Goal: Task Accomplishment & Management: Manage account settings

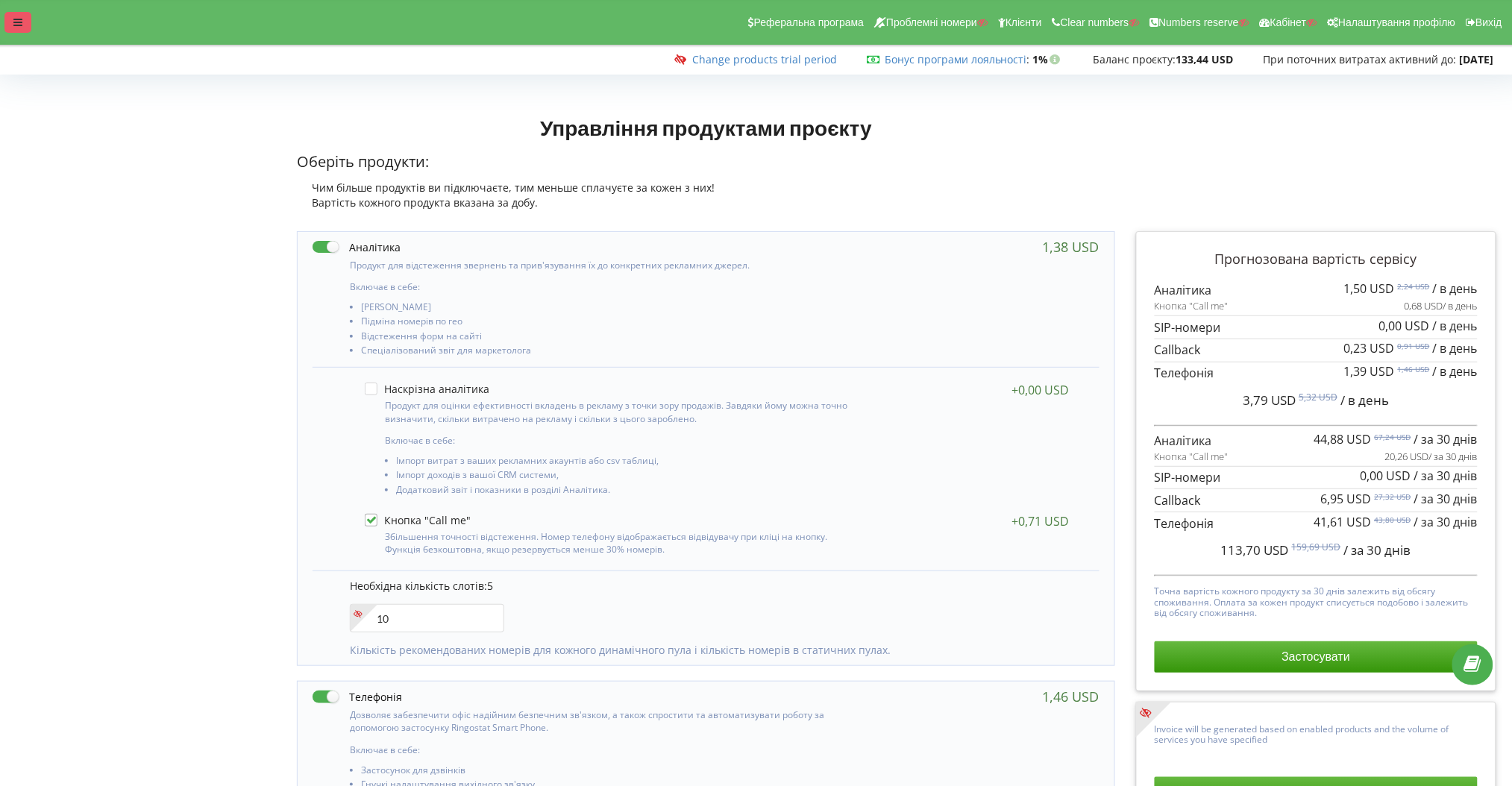
click at [10, 23] on div at bounding box center [17, 22] width 27 height 21
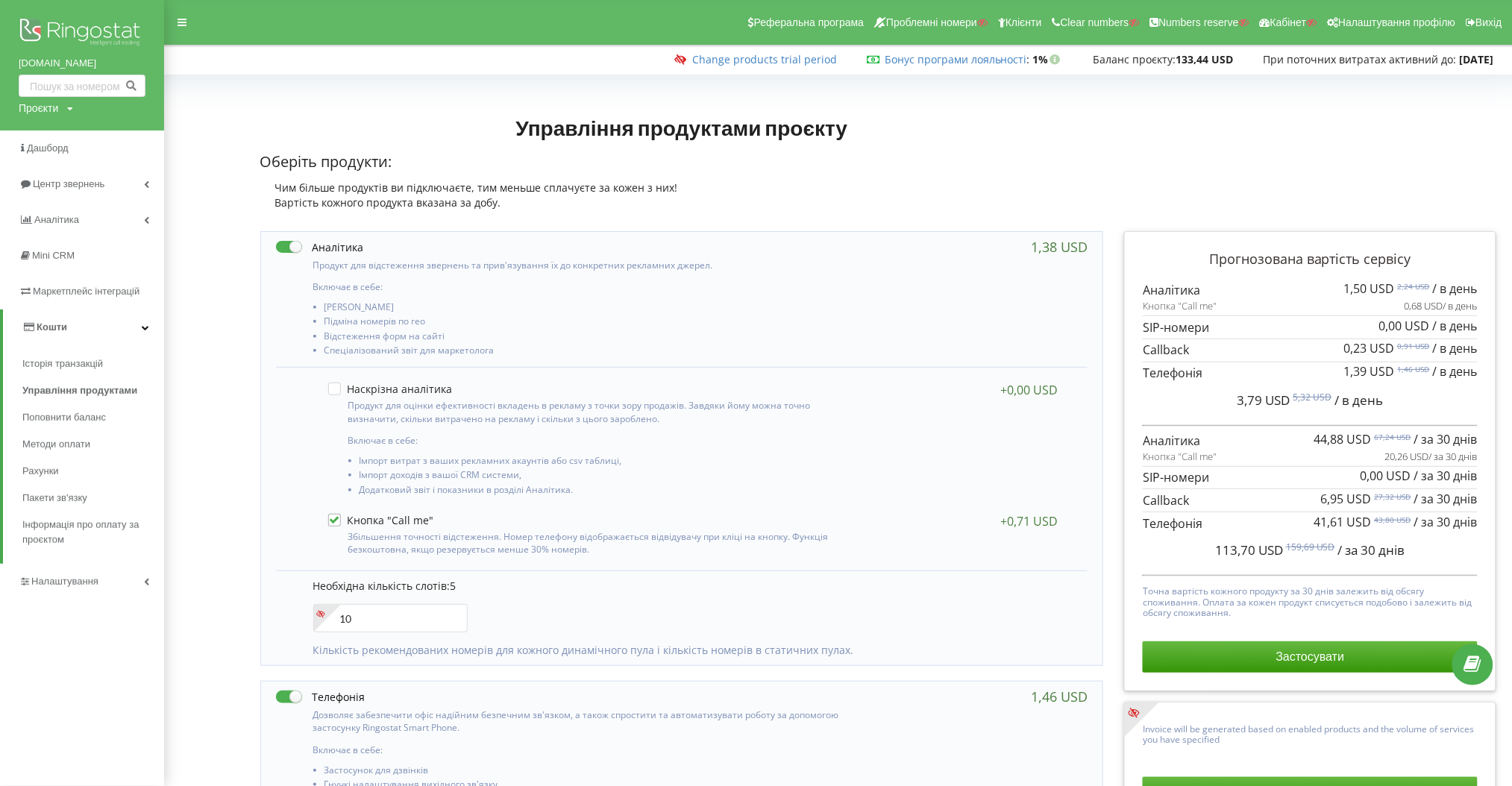
click at [67, 102] on div "Проєкти Пошук" at bounding box center [45, 108] width 54 height 15
click at [61, 132] on input "text" at bounding box center [65, 139] width 75 height 22
type input "kzpto"
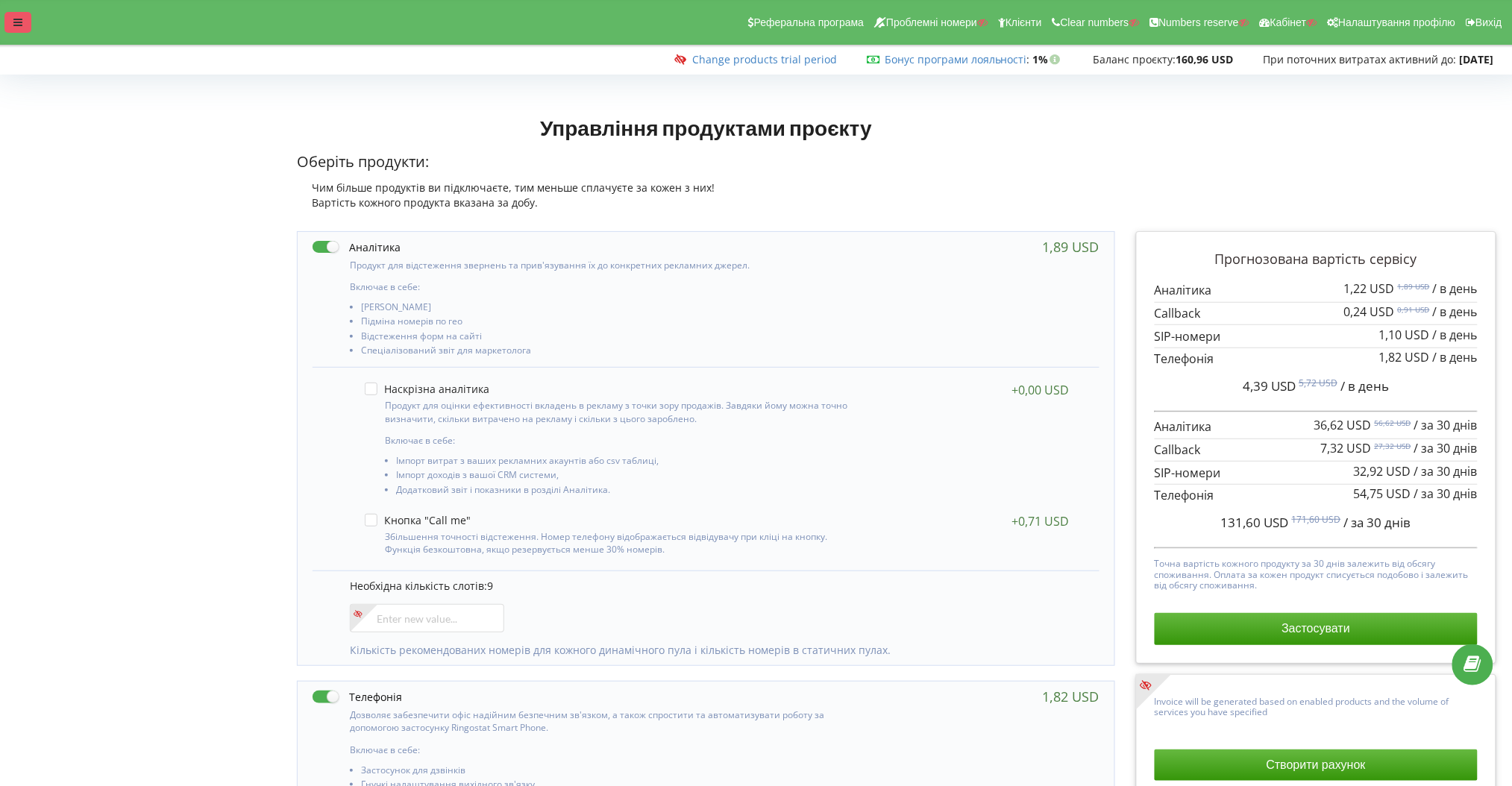
click at [24, 16] on div at bounding box center [17, 22] width 27 height 21
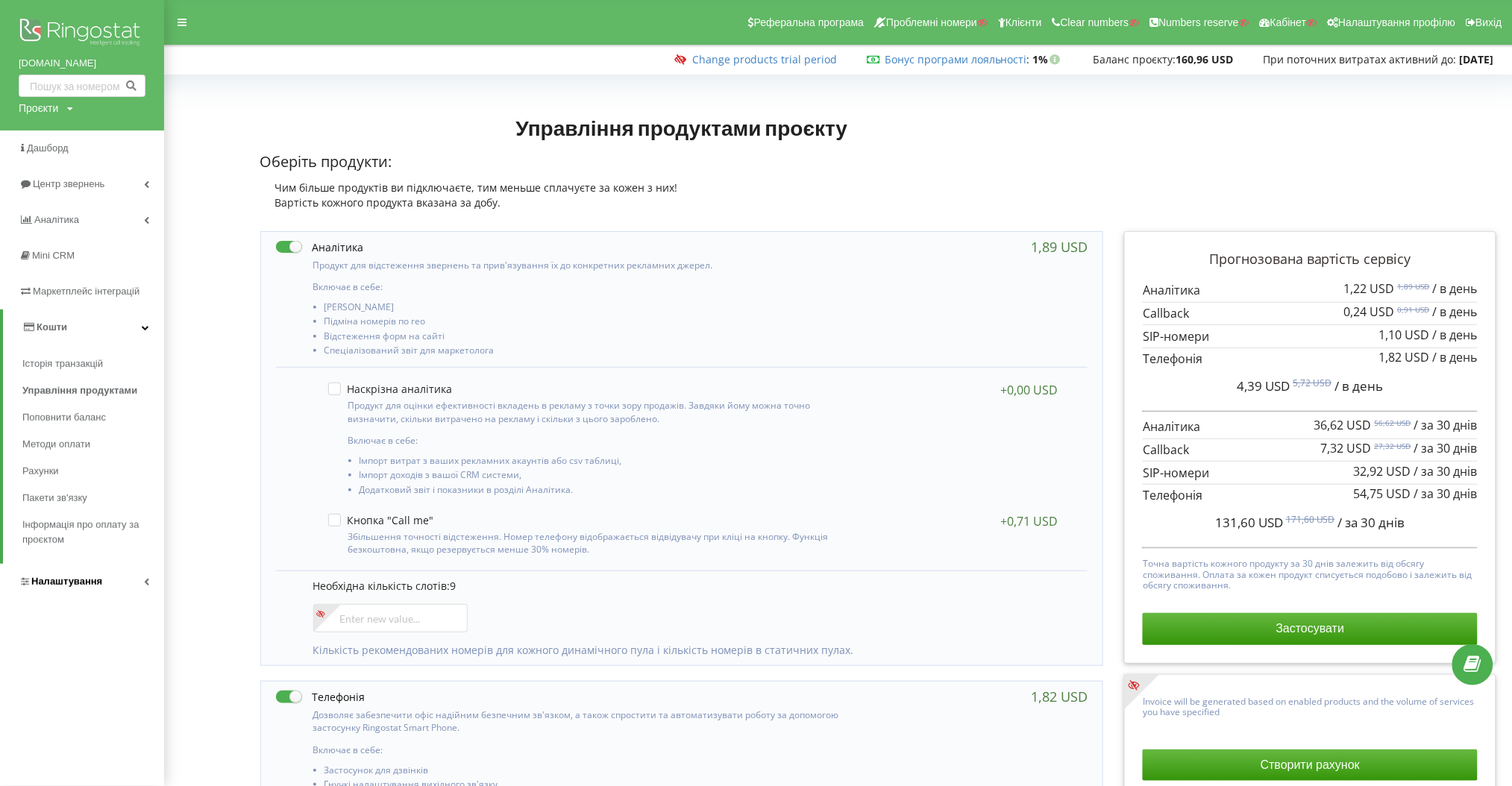
click at [122, 585] on link "Налаштування" at bounding box center [82, 581] width 164 height 36
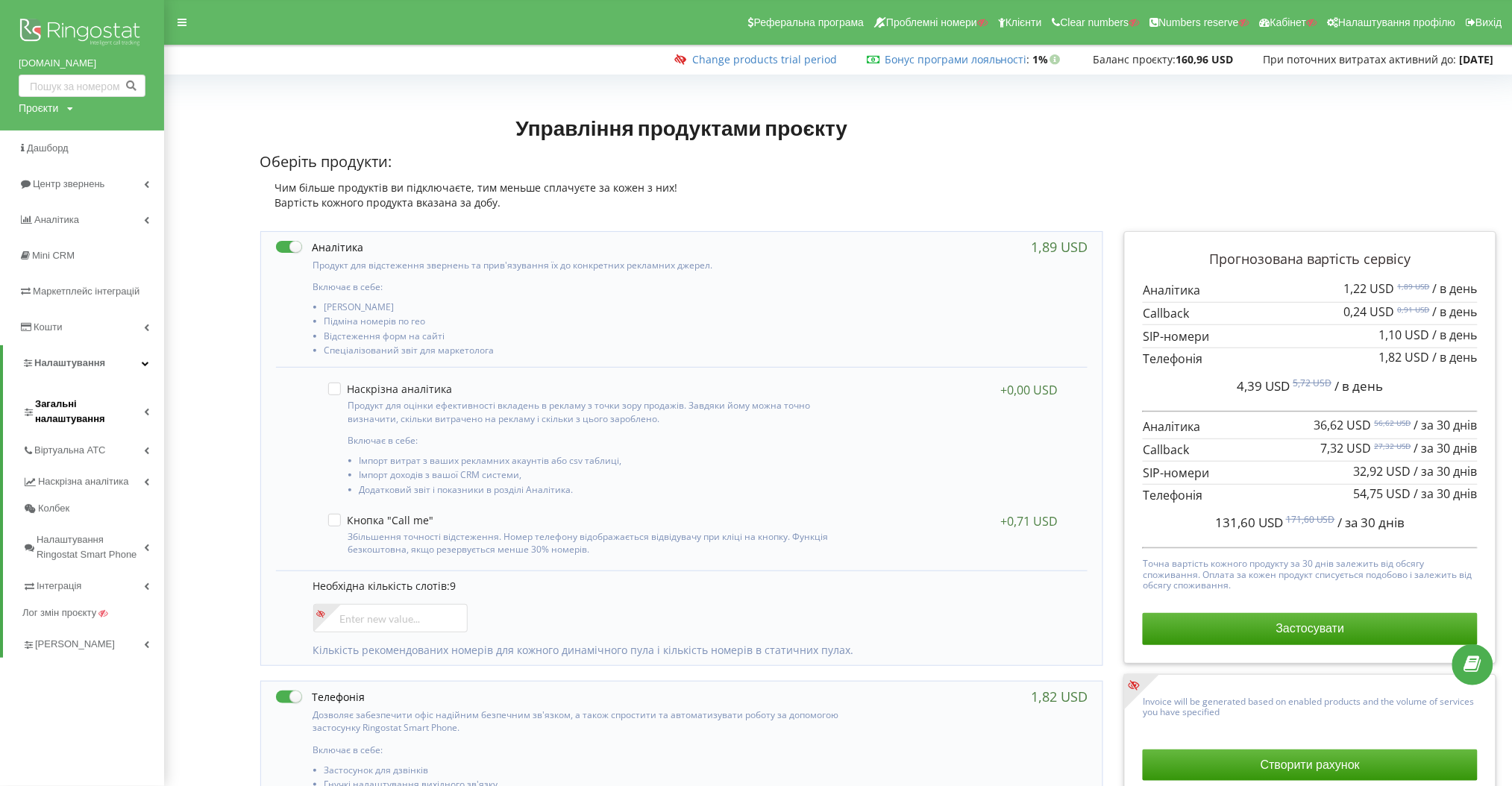
click at [116, 402] on span "Загальні налаштування" at bounding box center [89, 411] width 109 height 30
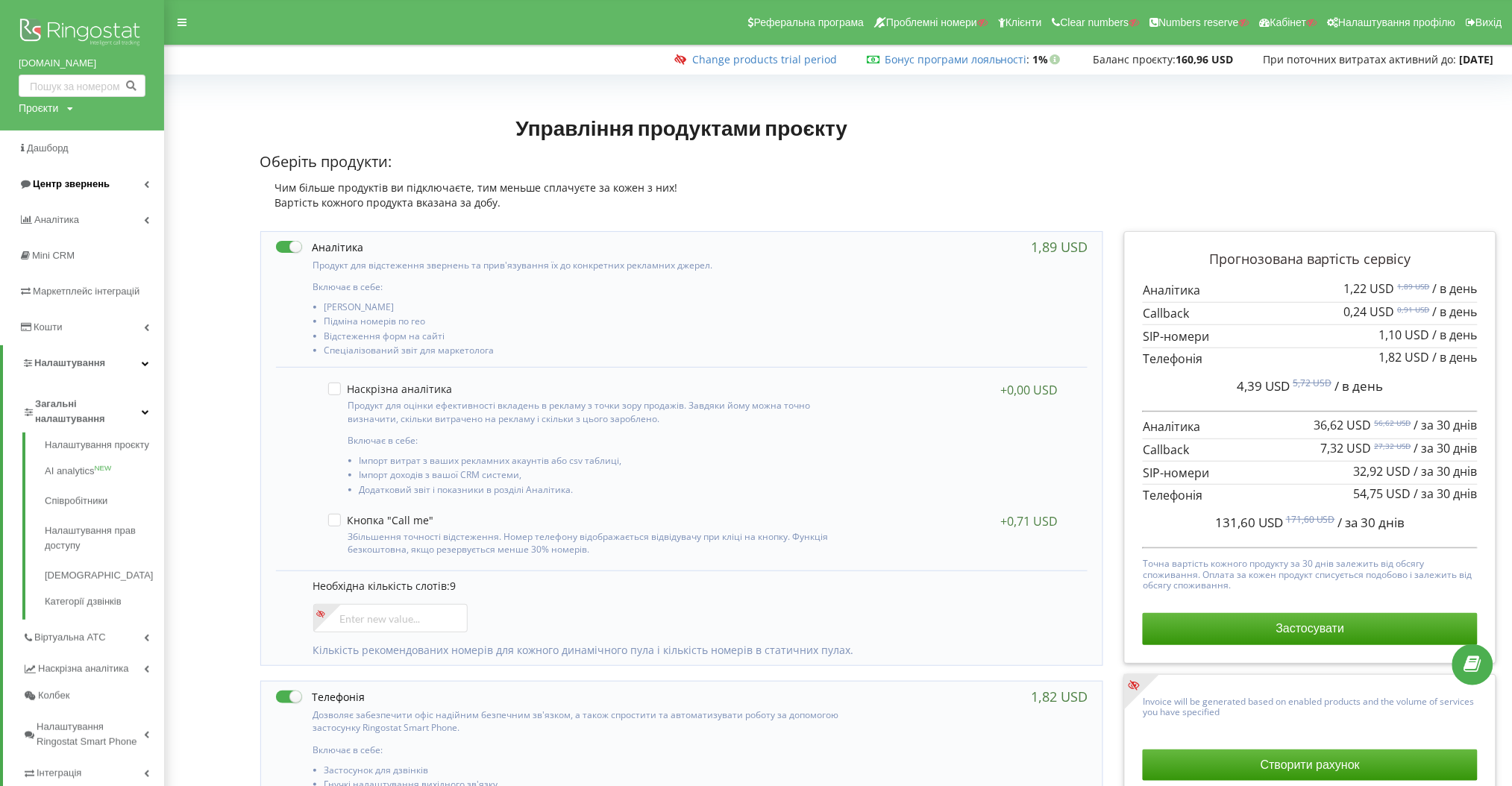
click at [103, 184] on span "Центр звернень" at bounding box center [71, 183] width 77 height 11
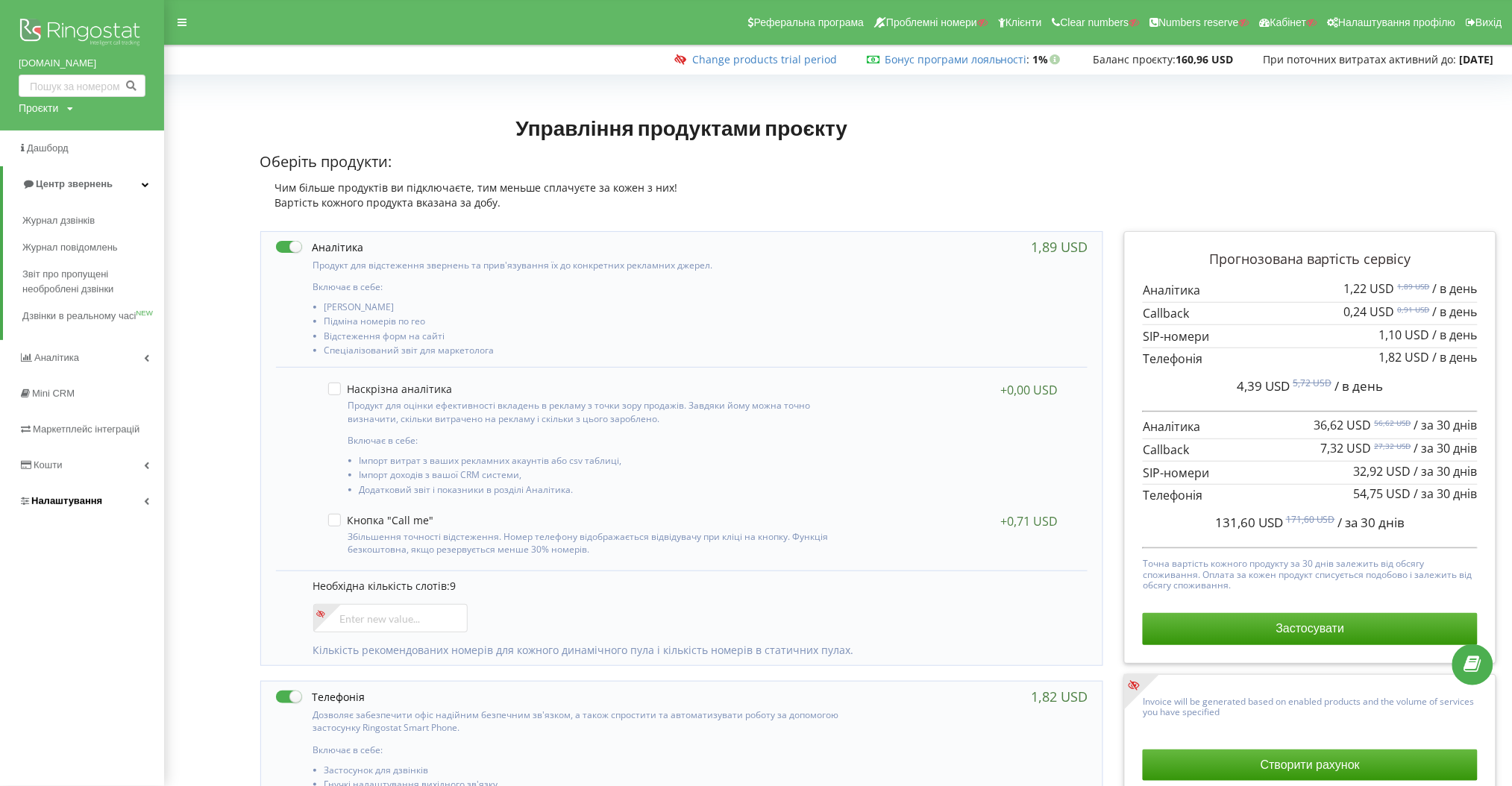
click at [116, 490] on link "Налаштування" at bounding box center [82, 500] width 164 height 36
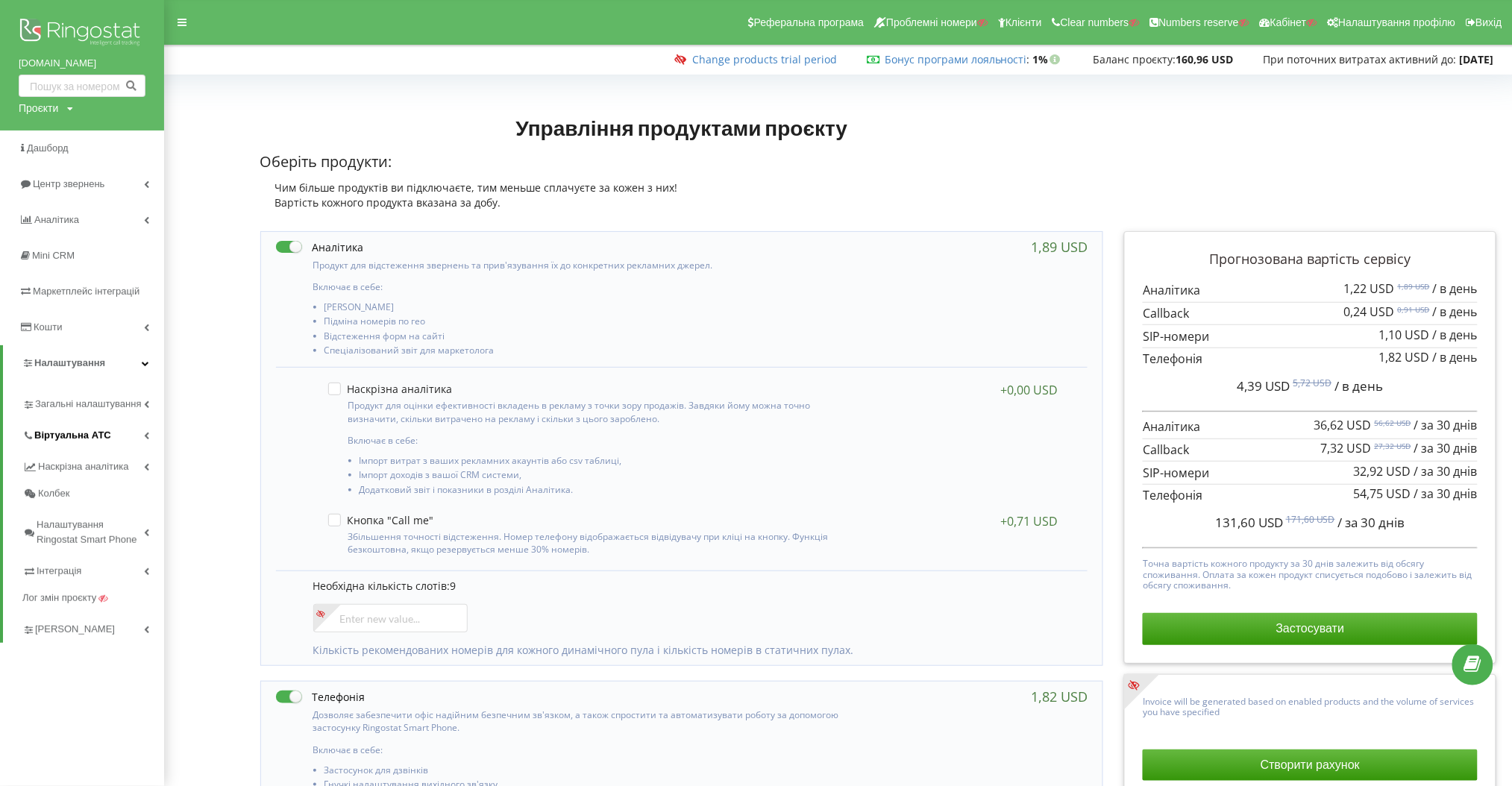
click at [112, 437] on link "Віртуальна АТС" at bounding box center [93, 433] width 142 height 32
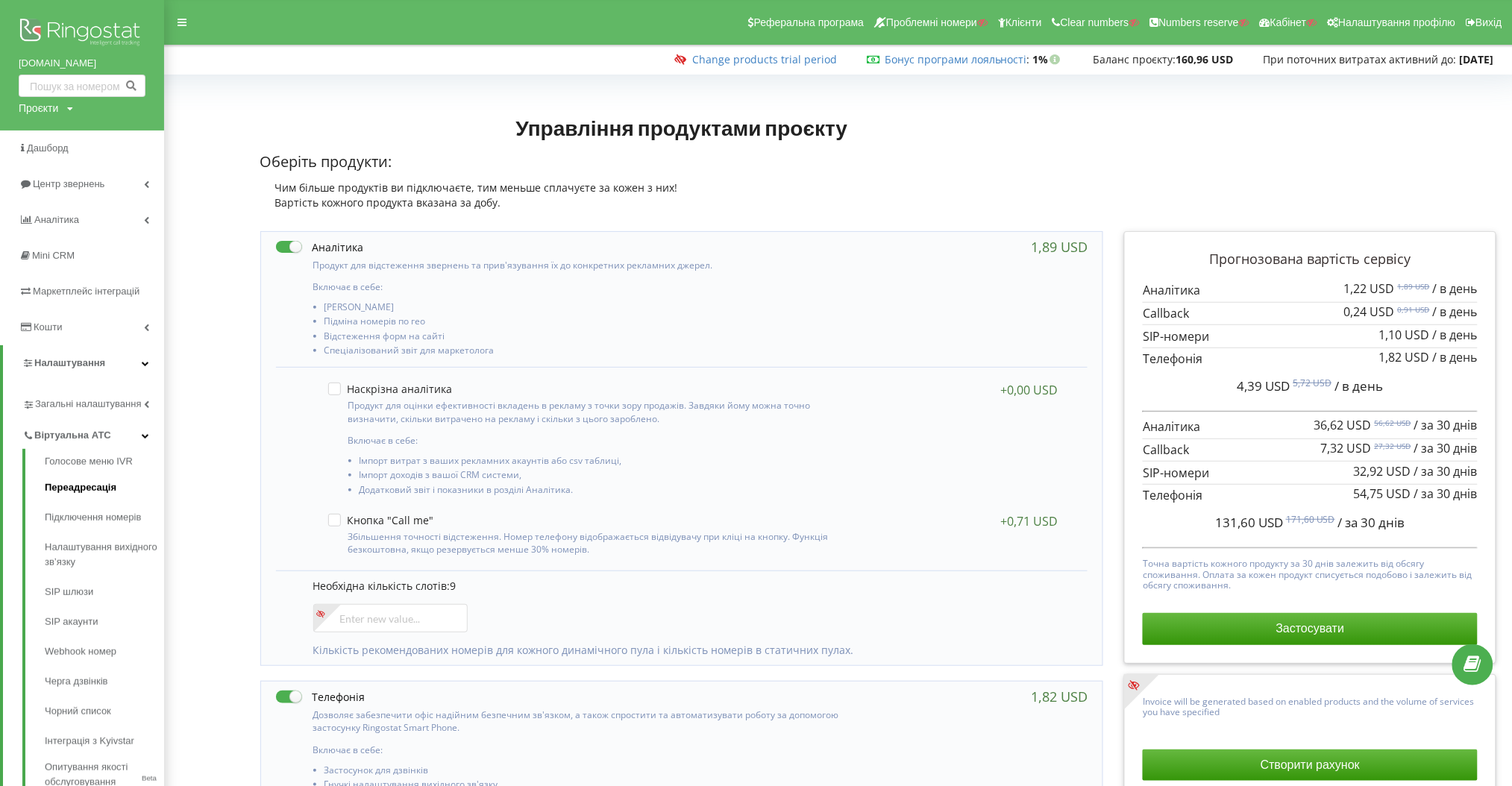
click at [120, 490] on link "Переадресація" at bounding box center [104, 488] width 119 height 30
